Goal: Transaction & Acquisition: Purchase product/service

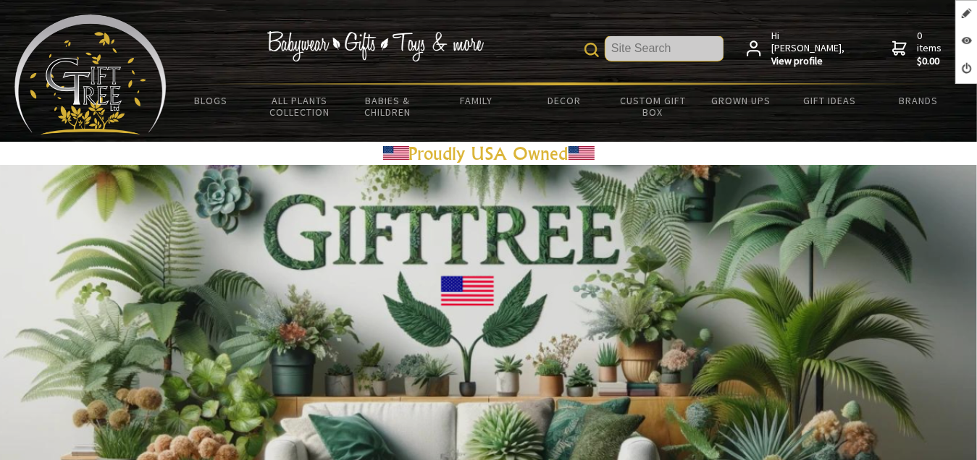
click at [674, 49] on input "text" at bounding box center [664, 48] width 118 height 25
paste input "Greenic Sleepy Buddy"
type input "Greenic Sleepy Buddy"
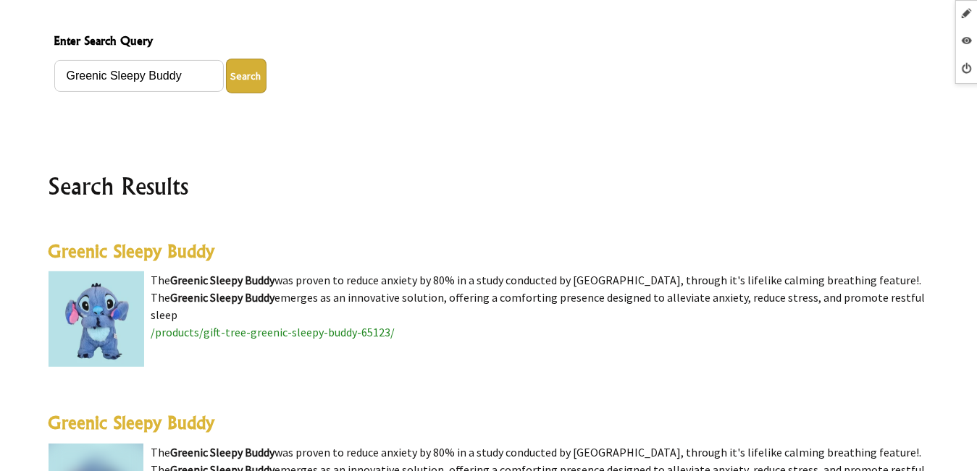
click at [190, 254] on highlight "Greenic Sleepy Buddy" at bounding box center [132, 251] width 166 height 22
